Goal: Task Accomplishment & Management: Manage account settings

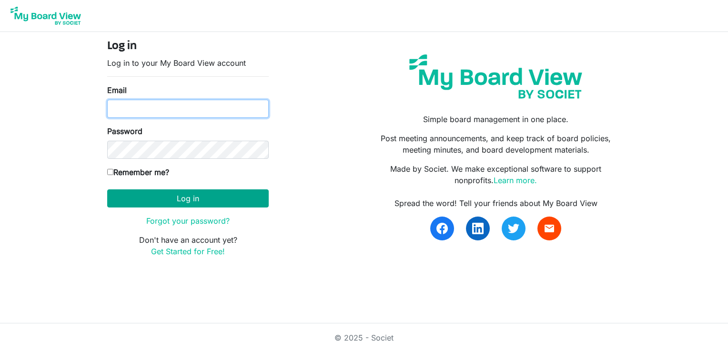
type input "[EMAIL_ADDRESS][DOMAIN_NAME]"
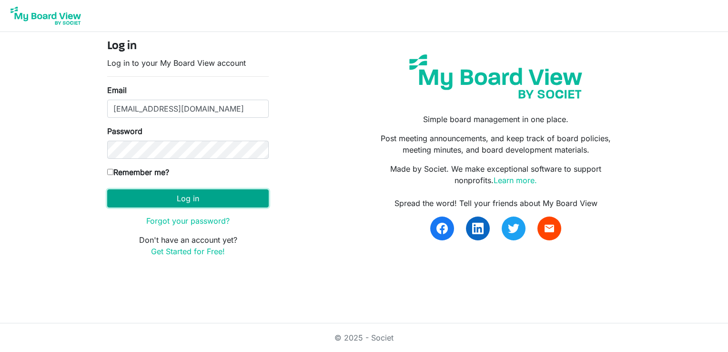
click at [186, 195] on button "Log in" at bounding box center [188, 198] width 162 height 18
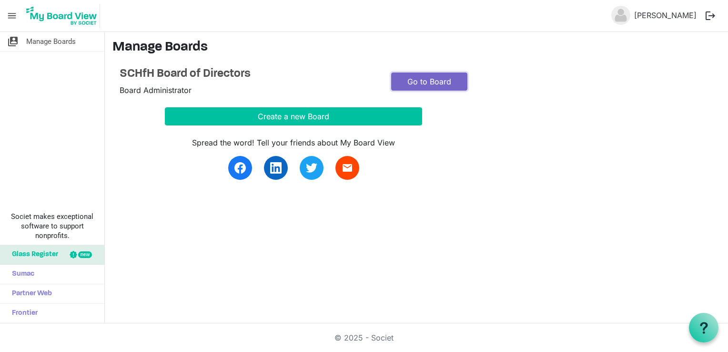
click at [430, 78] on link "Go to Board" at bounding box center [429, 81] width 76 height 18
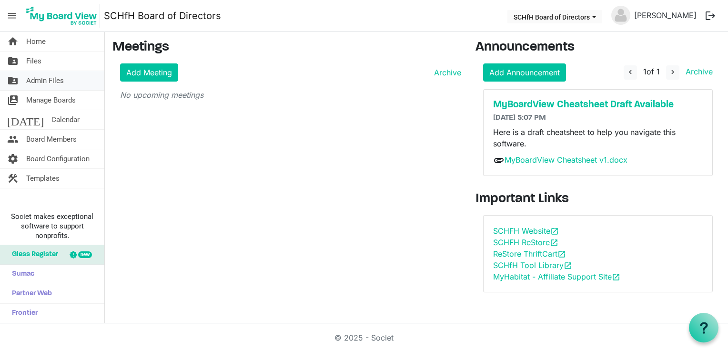
click at [41, 83] on span "Admin Files" at bounding box center [45, 80] width 38 height 19
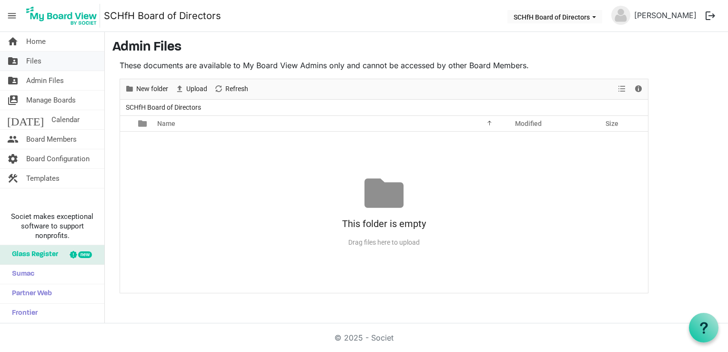
click at [44, 58] on link "folder_shared Files" at bounding box center [52, 60] width 104 height 19
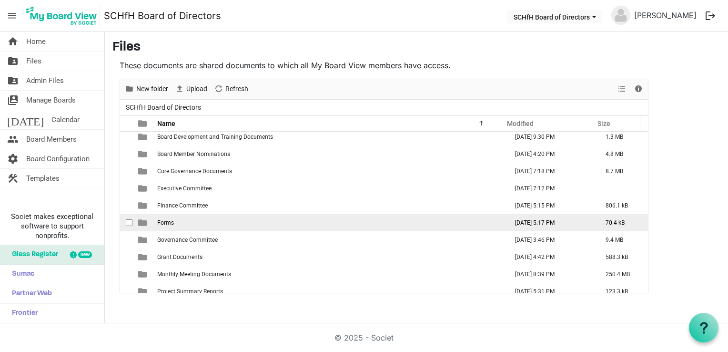
scroll to position [27, 0]
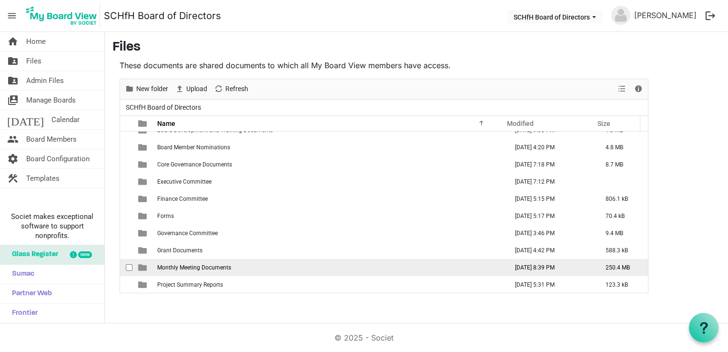
click at [199, 268] on span "Monthly Meeting Documents" at bounding box center [194, 267] width 74 height 7
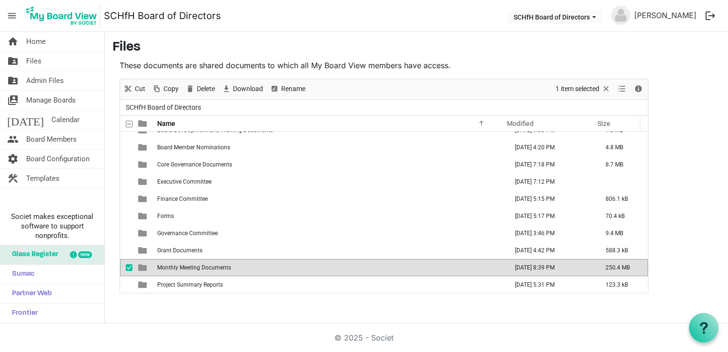
click at [199, 268] on span "Monthly Meeting Documents" at bounding box center [194, 267] width 74 height 7
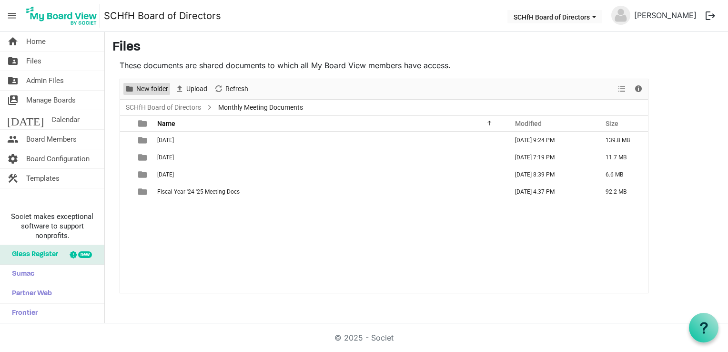
click at [162, 87] on span "New folder" at bounding box center [152, 89] width 34 height 12
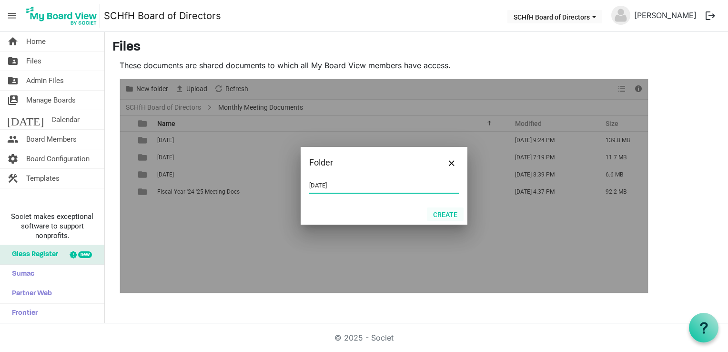
type input "[DATE]"
click at [445, 215] on button "Create" at bounding box center [445, 213] width 37 height 13
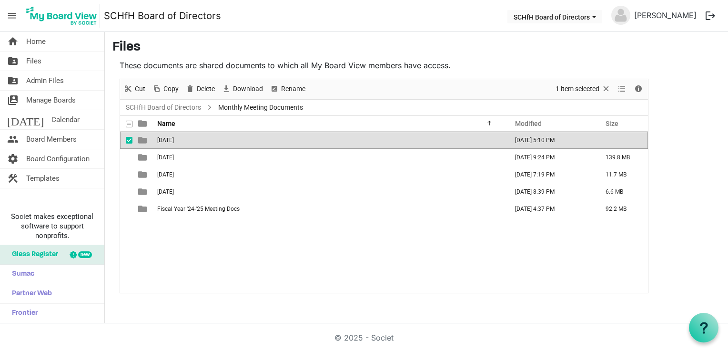
click at [349, 242] on div "[DATE] [DATE] 5:10 PM [DATE] [DATE] 9:24 PM 139.8 MB [DATE] [DATE] 7:19 PM 11.7…" at bounding box center [384, 212] width 528 height 161
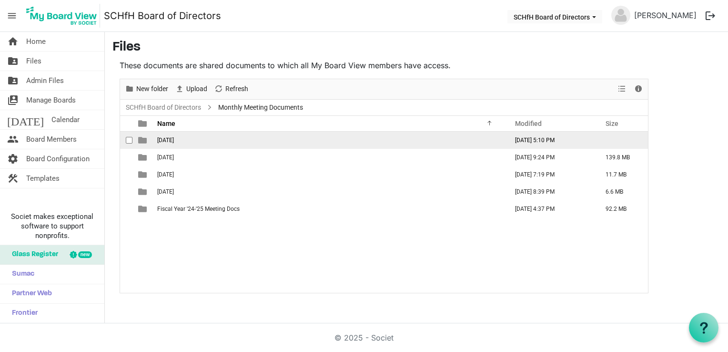
click at [180, 138] on td "[DATE]" at bounding box center [329, 140] width 351 height 17
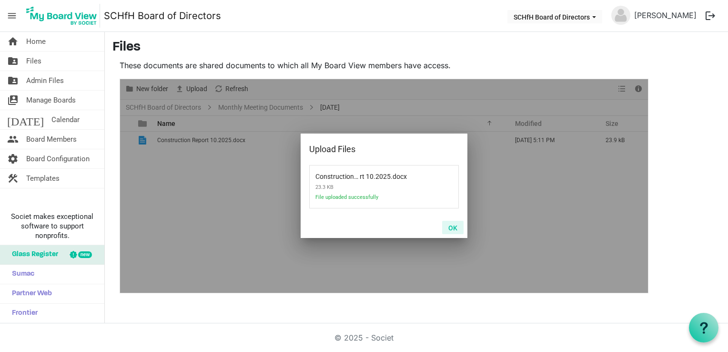
click at [453, 227] on button "OK" at bounding box center [452, 227] width 21 height 13
click at [456, 229] on button "OK" at bounding box center [452, 227] width 21 height 13
click at [452, 226] on button "OK" at bounding box center [452, 227] width 21 height 13
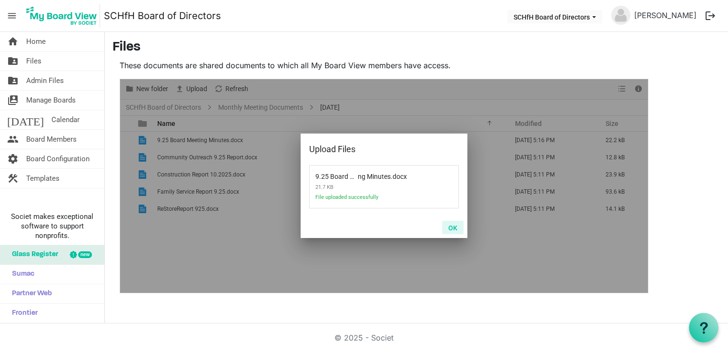
click at [451, 227] on button "OK" at bounding box center [452, 227] width 21 height 13
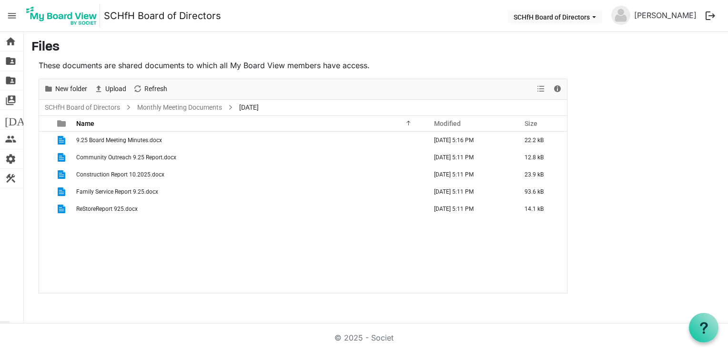
click at [242, 237] on div "9.25 Board Meeting Minutes.docx [DATE] 5:16 PM 22.2 kB Community Outreach 9.25 …" at bounding box center [303, 212] width 528 height 161
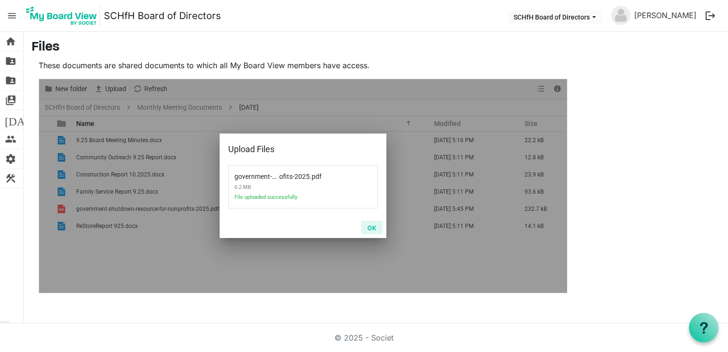
click at [370, 229] on button "OK" at bounding box center [371, 227] width 21 height 13
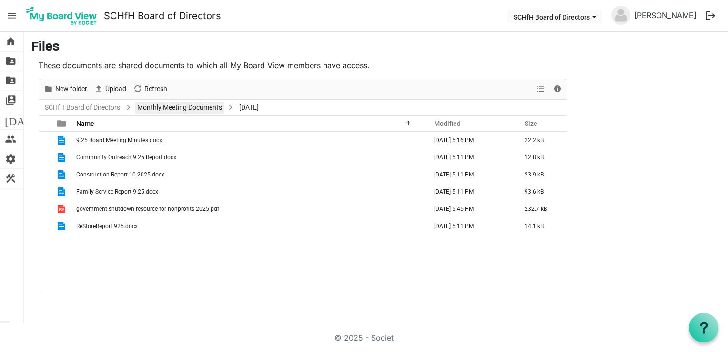
click at [205, 105] on link "Monthly Meeting Documents" at bounding box center [179, 108] width 89 height 12
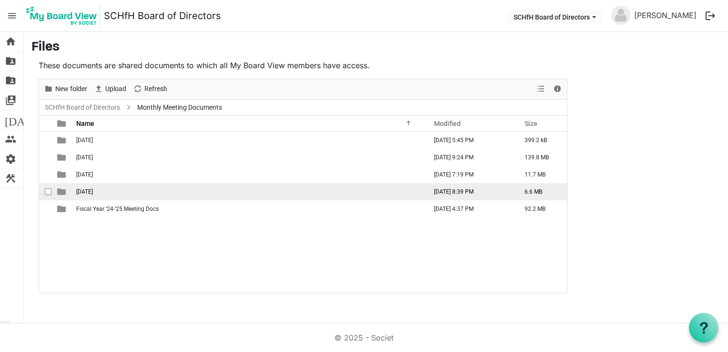
click at [137, 190] on td "[DATE]" at bounding box center [248, 191] width 351 height 17
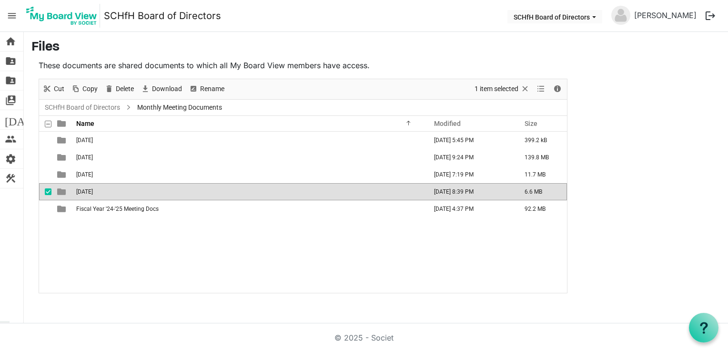
click at [137, 190] on td "[DATE]" at bounding box center [248, 191] width 351 height 17
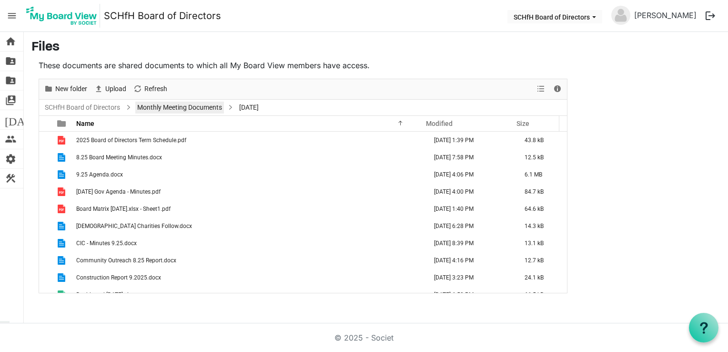
click at [176, 106] on link "Monthly Meeting Documents" at bounding box center [179, 108] width 89 height 12
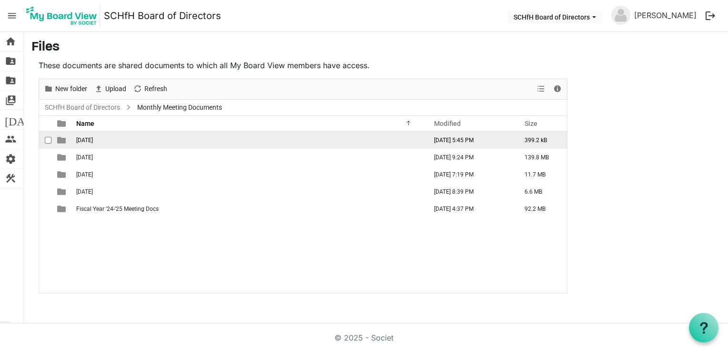
click at [93, 137] on span "[DATE]" at bounding box center [84, 140] width 17 height 7
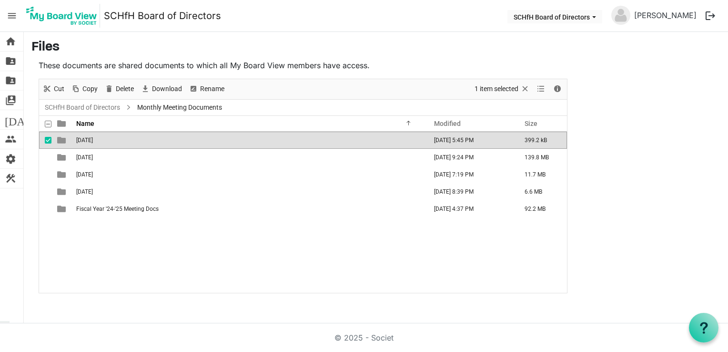
click at [93, 137] on span "[DATE]" at bounding box center [84, 140] width 17 height 7
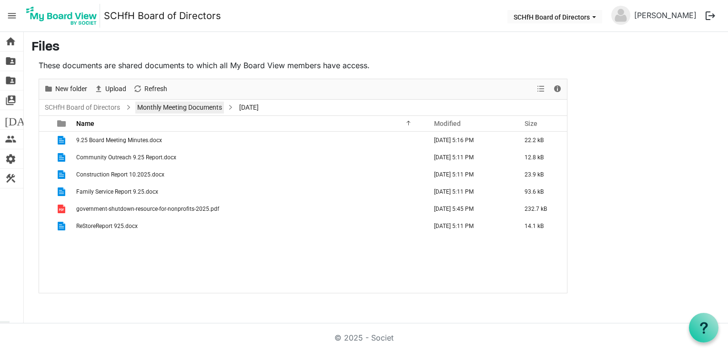
click at [209, 106] on link "Monthly Meeting Documents" at bounding box center [179, 108] width 89 height 12
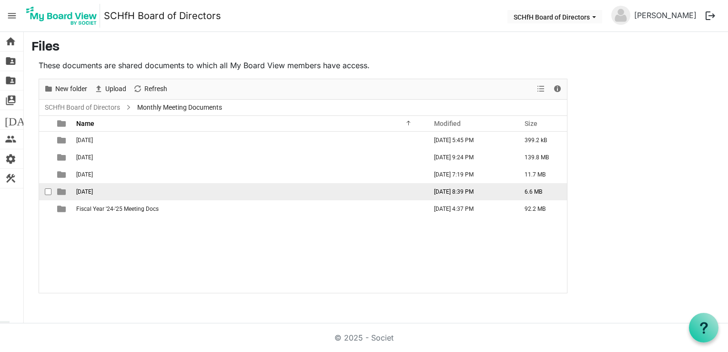
click at [125, 191] on td "[DATE]" at bounding box center [248, 191] width 351 height 17
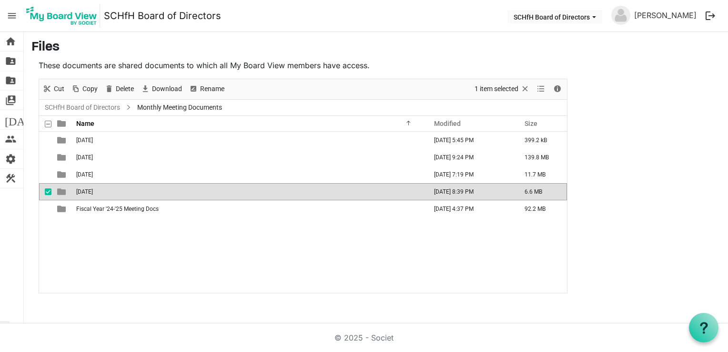
click at [125, 191] on td "[DATE]" at bounding box center [248, 191] width 351 height 17
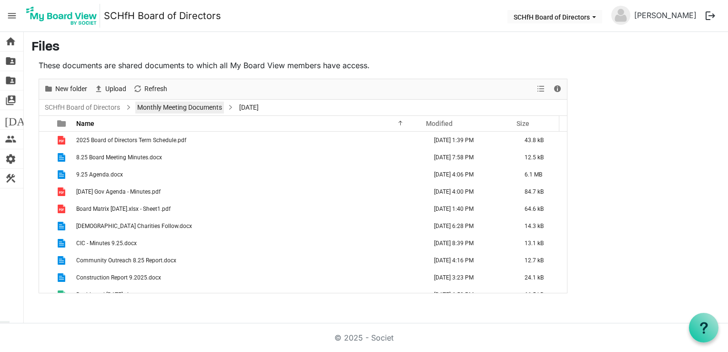
click at [195, 108] on link "Monthly Meeting Documents" at bounding box center [179, 108] width 89 height 12
